Goal: Navigation & Orientation: Find specific page/section

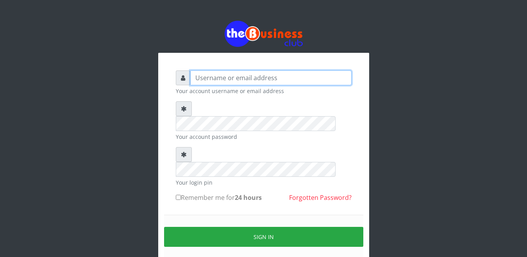
type input "Busybrain2"
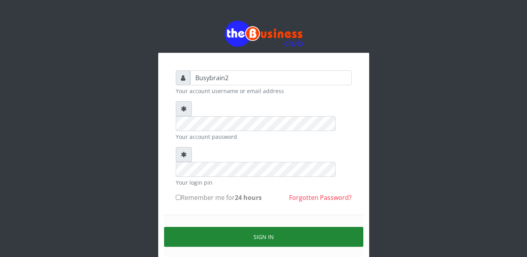
click at [281, 227] on button "Sign in" at bounding box center [263, 237] width 199 height 20
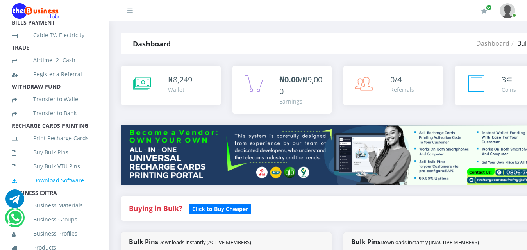
scroll to position [127, 0]
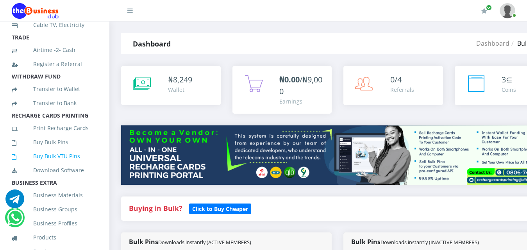
click at [58, 165] on link "Buy Bulk VTU Pins" at bounding box center [55, 156] width 86 height 18
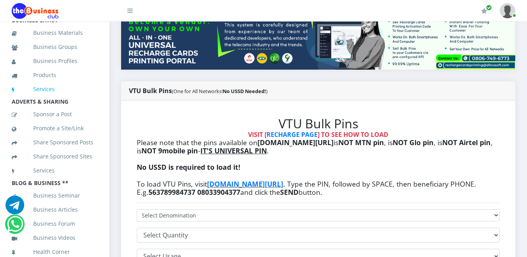
scroll to position [117, 0]
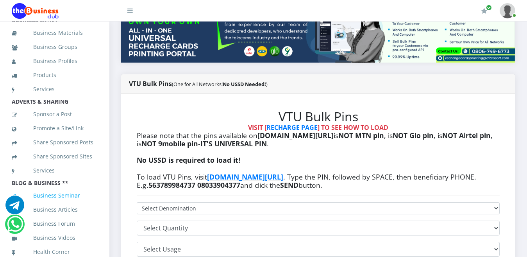
click at [72, 186] on link "Business Seminar" at bounding box center [55, 195] width 86 height 18
click at [60, 187] on link "Business Seminar" at bounding box center [55, 195] width 86 height 18
click at [61, 186] on link "Business Seminar" at bounding box center [55, 195] width 86 height 18
click at [62, 186] on link "Business Seminar" at bounding box center [55, 195] width 86 height 18
click at [64, 201] on link "Business Articles" at bounding box center [55, 210] width 86 height 18
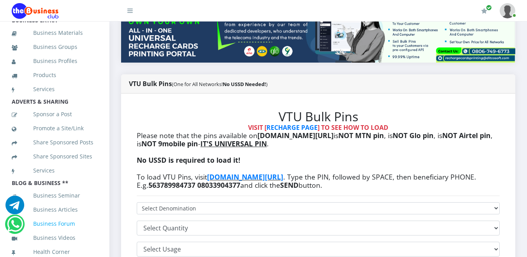
click at [65, 216] on link "Business Forum" at bounding box center [55, 224] width 86 height 18
click at [62, 232] on link "Business Videos" at bounding box center [55, 238] width 86 height 18
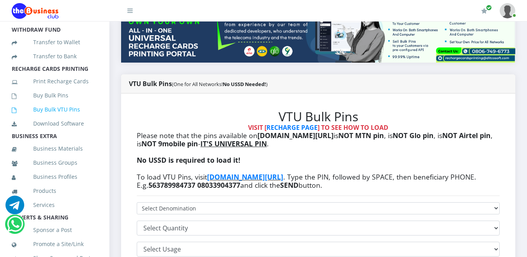
scroll to position [171, 0]
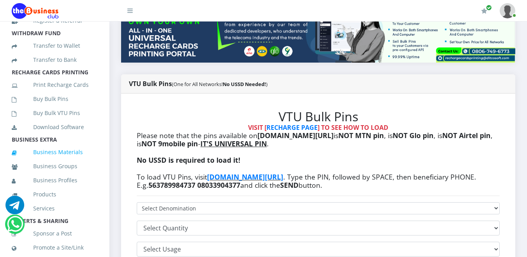
click at [56, 161] on link "Business Materials" at bounding box center [55, 152] width 86 height 18
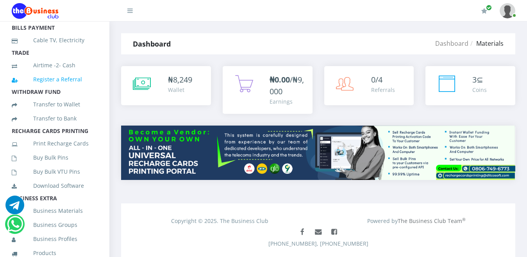
scroll to position [117, 0]
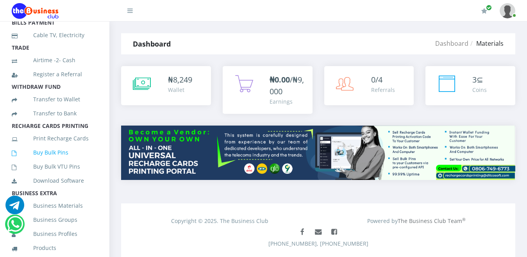
click at [46, 159] on link "Buy Bulk Pins" at bounding box center [55, 152] width 86 height 18
